Goal: Task Accomplishment & Management: Manage account settings

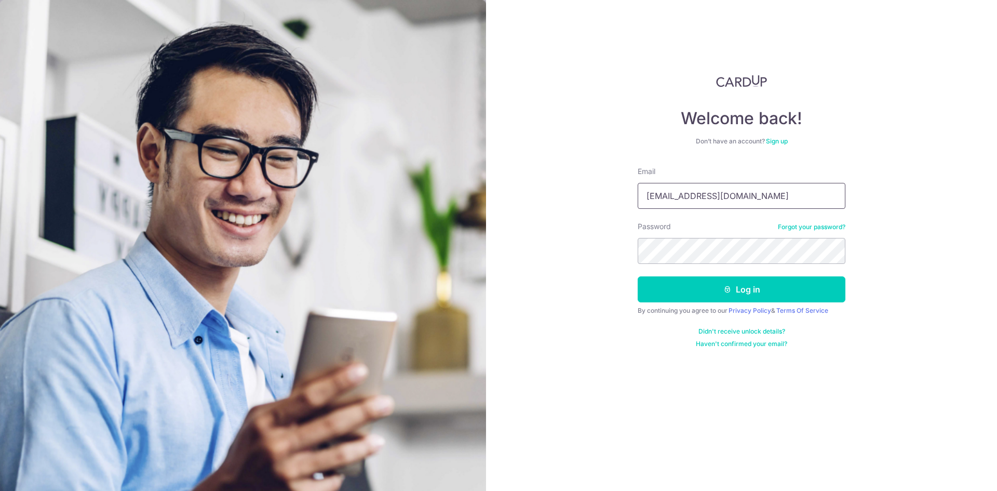
click at [689, 195] on input "[EMAIL_ADDRESS][DOMAIN_NAME]" at bounding box center [742, 196] width 208 height 26
type input "[EMAIL_ADDRESS][DOMAIN_NAME]"
click at [699, 292] on button "Log in" at bounding box center [742, 289] width 208 height 26
